Goal: Task Accomplishment & Management: Use online tool/utility

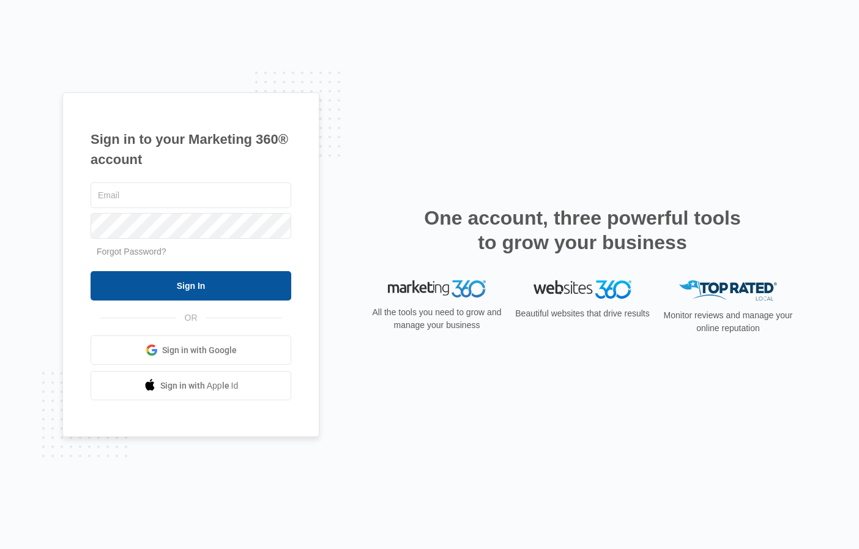
type input "[EMAIL_ADDRESS][DOMAIN_NAME]"
click at [203, 286] on input "Sign In" at bounding box center [191, 285] width 201 height 29
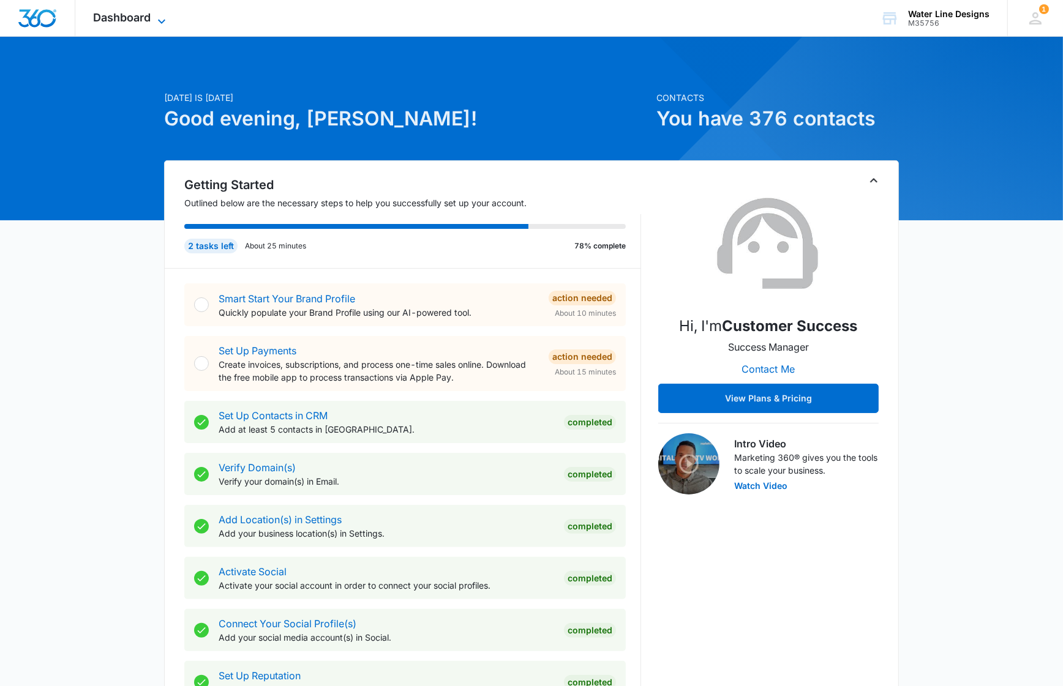
click at [124, 17] on span "Dashboard" at bounding box center [123, 17] width 58 height 13
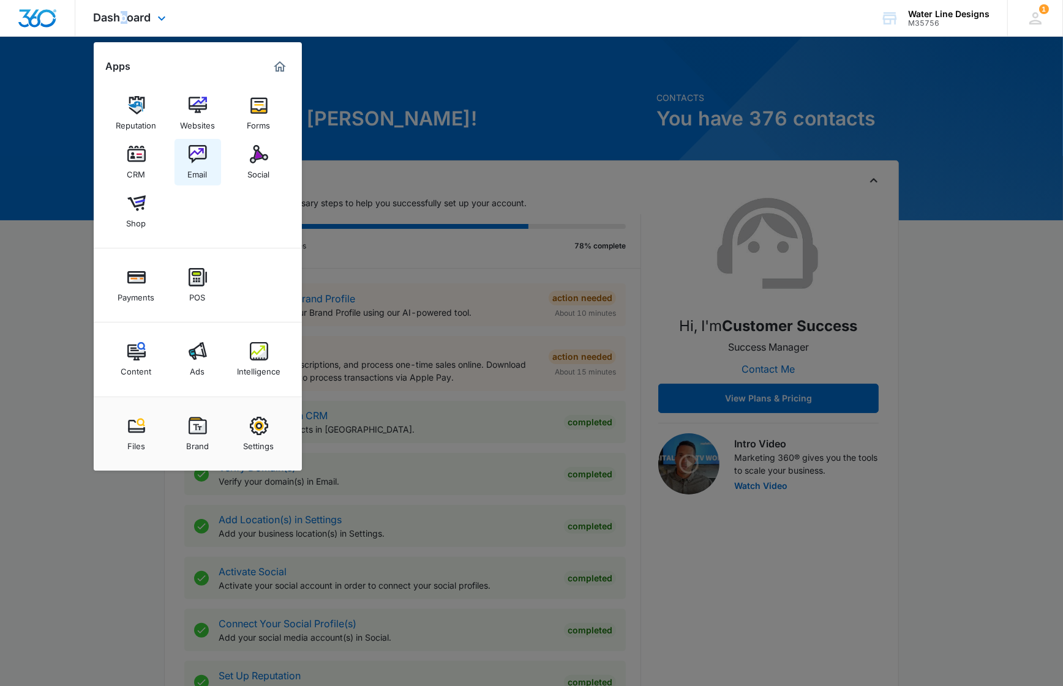
drag, startPoint x: 124, startPoint y: 17, endPoint x: 206, endPoint y: 163, distance: 167.7
click at [205, 161] on img at bounding box center [198, 154] width 18 height 18
